Goal: Task Accomplishment & Management: Manage account settings

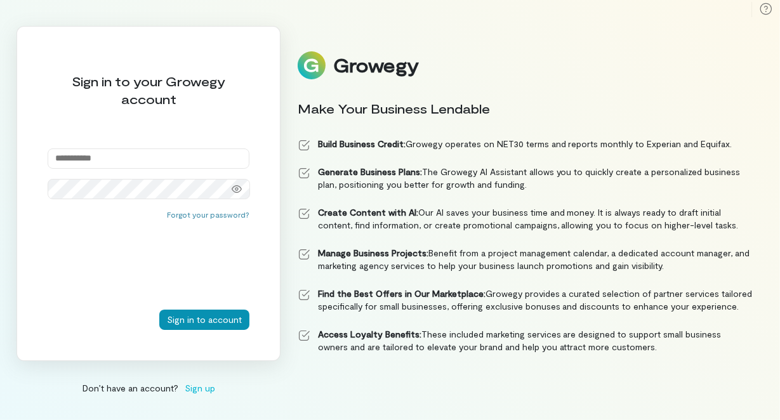
type input "**********"
drag, startPoint x: 176, startPoint y: 324, endPoint x: 287, endPoint y: 211, distance: 158.4
click at [176, 324] on button "Sign in to account" at bounding box center [204, 320] width 90 height 20
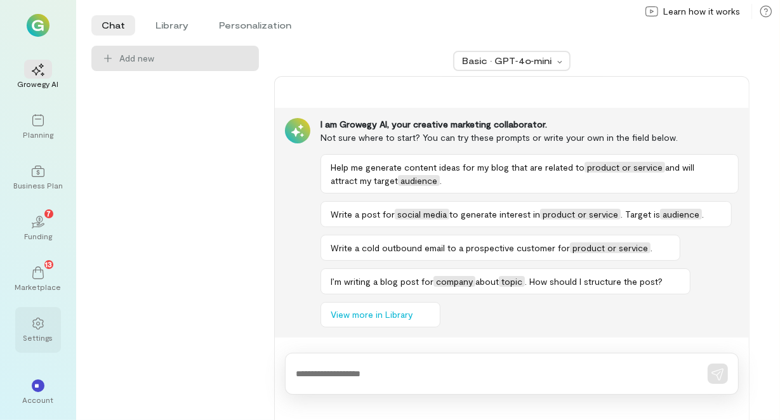
click at [49, 338] on div "Settings" at bounding box center [38, 338] width 30 height 10
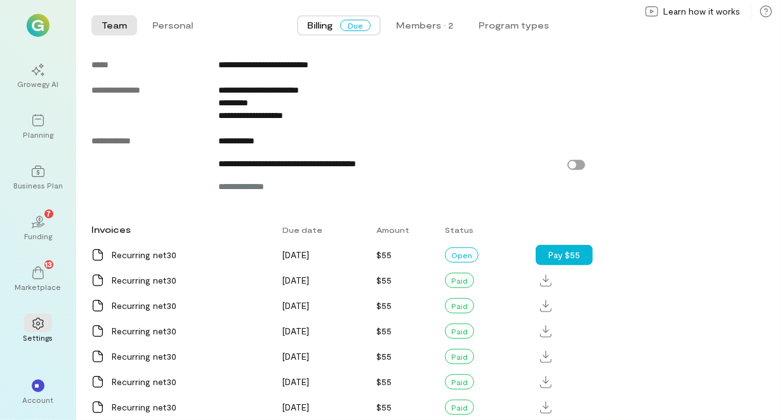
scroll to position [676, 0]
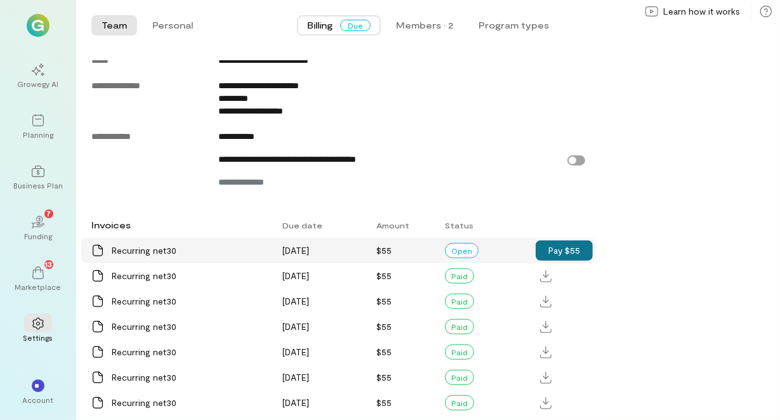
click at [576, 261] on button "Pay $55" at bounding box center [564, 250] width 57 height 20
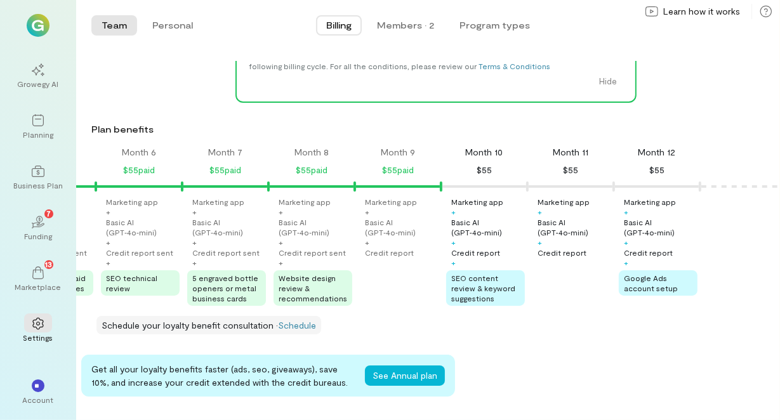
scroll to position [0, 0]
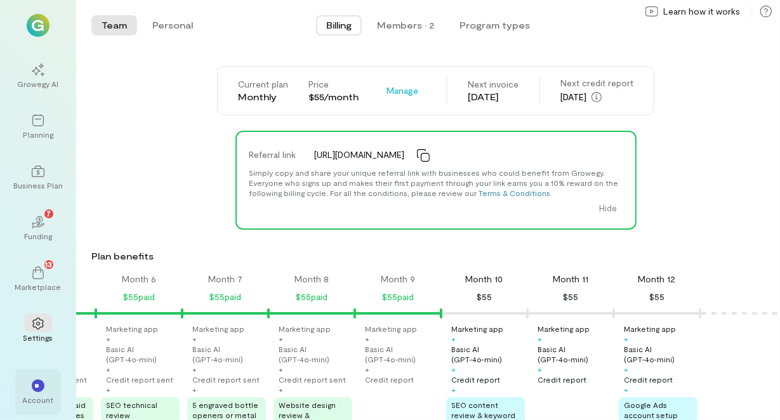
click at [30, 390] on div "**" at bounding box center [38, 385] width 28 height 19
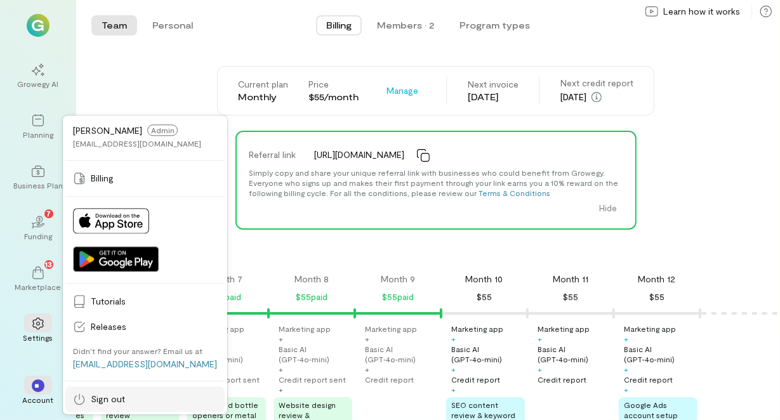
click at [98, 395] on span "Sign out" at bounding box center [154, 399] width 126 height 13
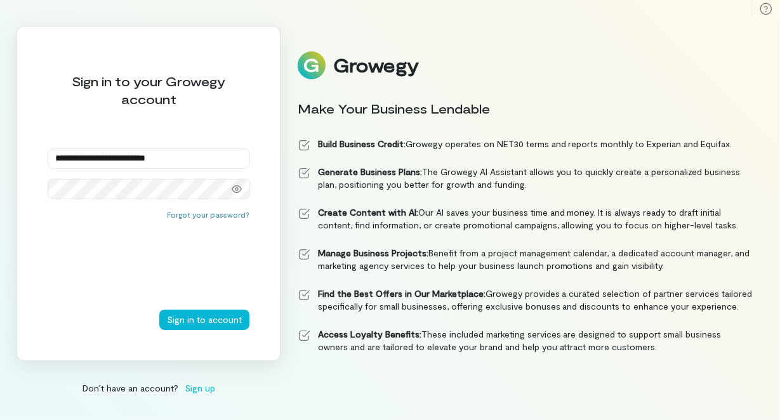
click at [760, 56] on div "Growegy Make Your Business Lendable Build Business Credit: Growegy operates on …" at bounding box center [525, 210] width 476 height 338
click at [717, 56] on div "Growegy" at bounding box center [526, 65] width 456 height 28
type input "**********"
click at [230, 316] on button "Sign in to account" at bounding box center [204, 320] width 90 height 20
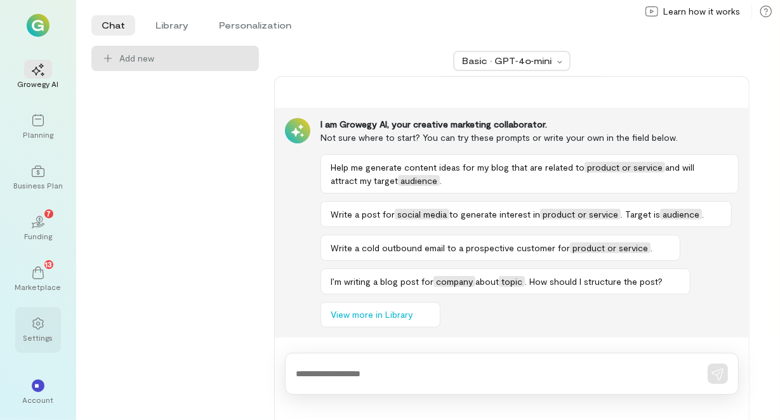
click at [45, 329] on div at bounding box center [38, 322] width 28 height 19
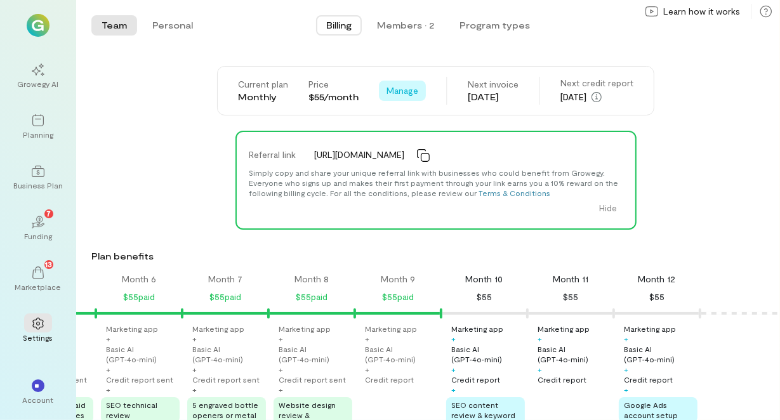
click at [405, 91] on span "Manage" at bounding box center [402, 90] width 32 height 13
click at [668, 171] on div "Referral link [URL][DOMAIN_NAME] Simply copy and share your unique referral lin…" at bounding box center [435, 180] width 688 height 99
click at [50, 398] on div "Account" at bounding box center [38, 400] width 31 height 10
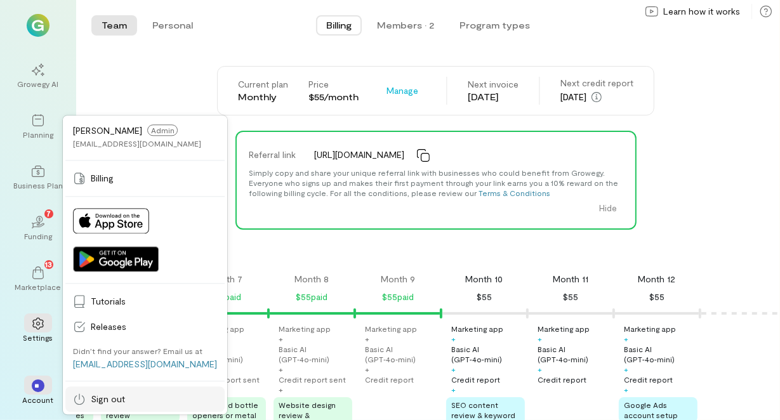
click at [99, 394] on span "Sign out" at bounding box center [154, 399] width 126 height 13
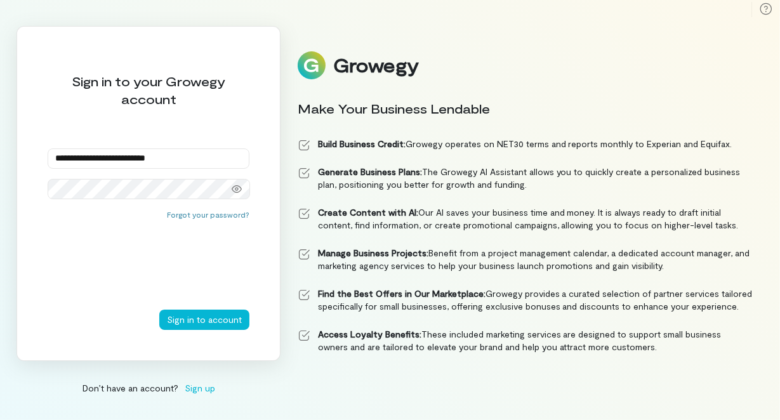
click at [448, 65] on div "Growegy" at bounding box center [526, 65] width 456 height 28
click at [726, 86] on div "Growegy Make Your Business Lendable Build Business Credit: Growegy operates on …" at bounding box center [525, 210] width 476 height 338
click at [732, 64] on div "Growegy" at bounding box center [526, 65] width 456 height 28
